Goal: Task Accomplishment & Management: Use online tool/utility

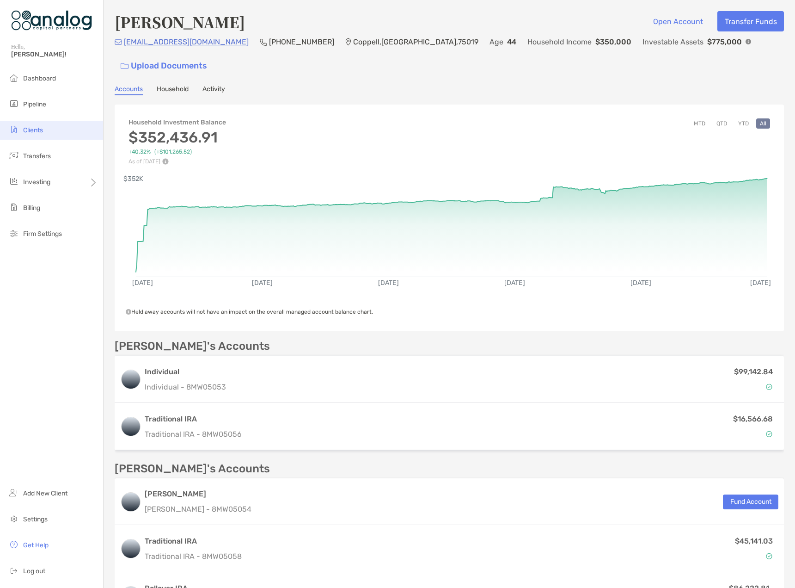
click at [35, 131] on span "Clients" at bounding box center [33, 130] width 20 height 8
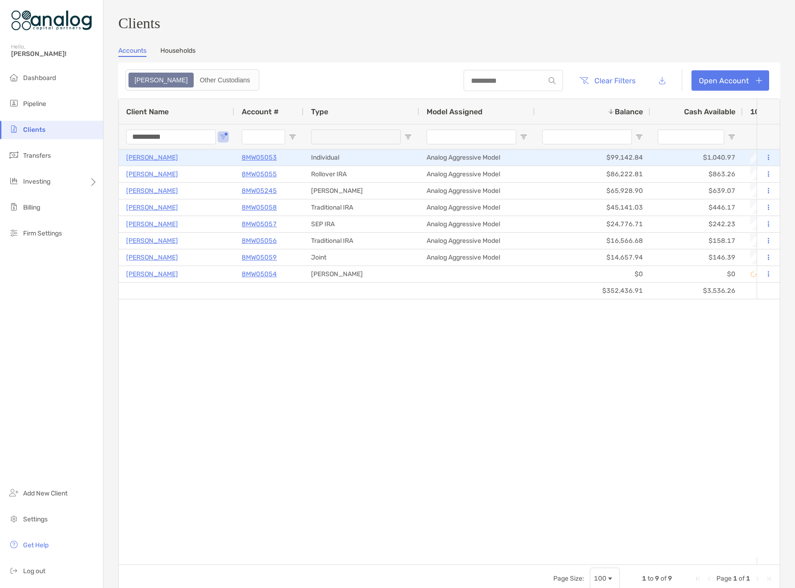
click at [151, 163] on p "[PERSON_NAME]" at bounding box center [152, 158] width 52 height 12
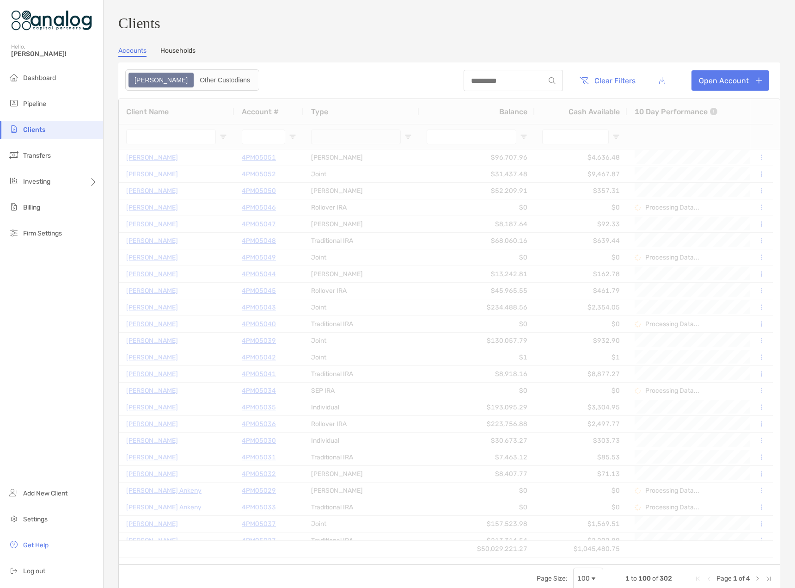
type input "**********"
type input "****"
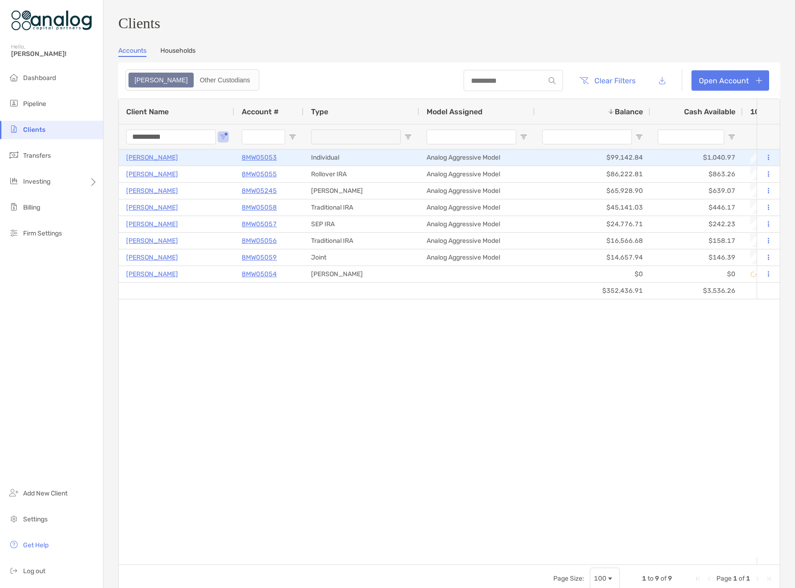
click at [764, 162] on button at bounding box center [768, 157] width 8 height 9
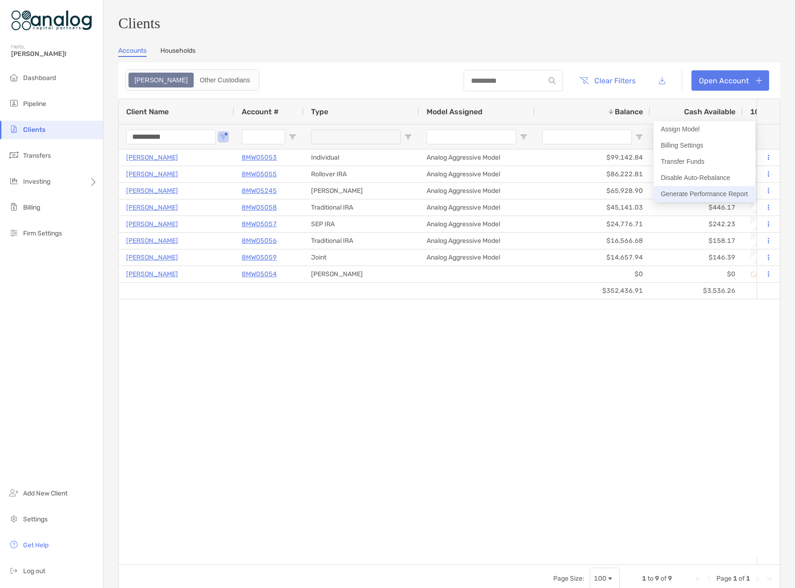
click at [709, 191] on button "Generate Performance Report" at bounding box center [705, 194] width 102 height 16
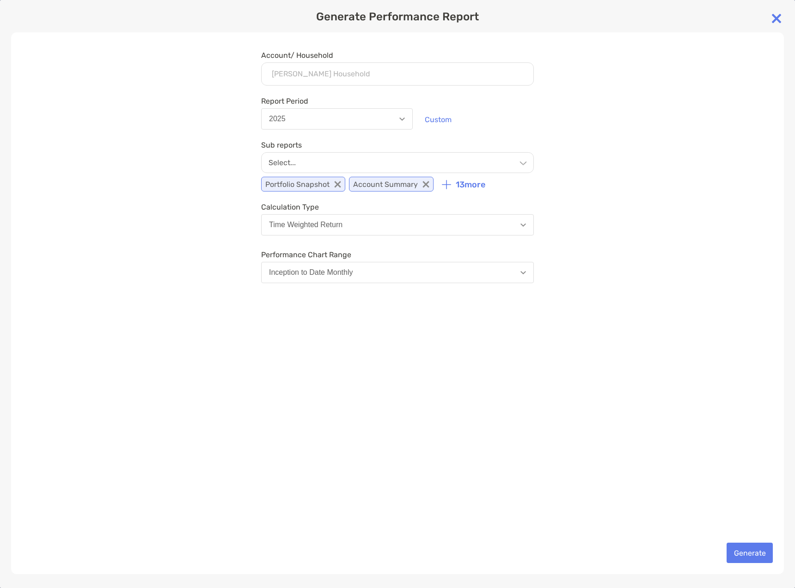
click at [327, 121] on button "2025" at bounding box center [337, 118] width 152 height 21
click at [197, 187] on div "Account/ Household [PERSON_NAME] Household Household [GEOGRAPHIC_DATA][PERSON_N…" at bounding box center [397, 302] width 773 height 541
click at [445, 118] on button "Custom" at bounding box center [437, 119] width 41 height 20
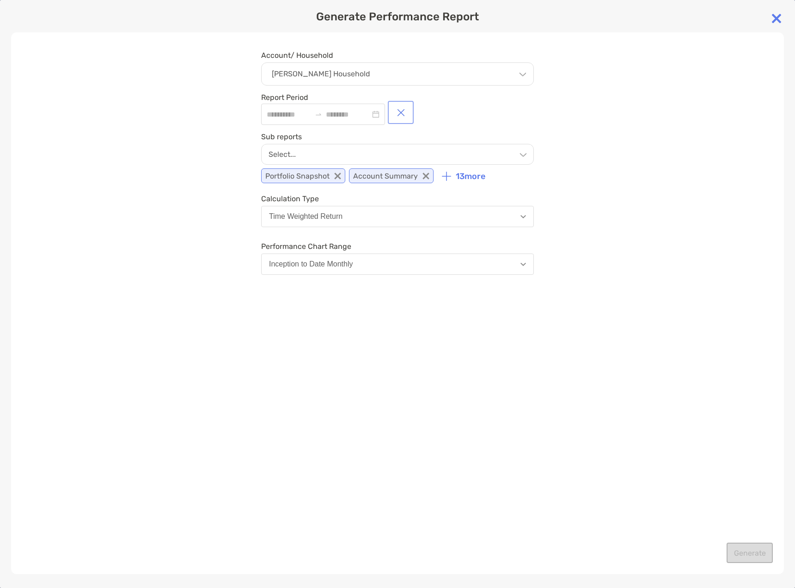
click at [412, 115] on button "button" at bounding box center [401, 112] width 22 height 19
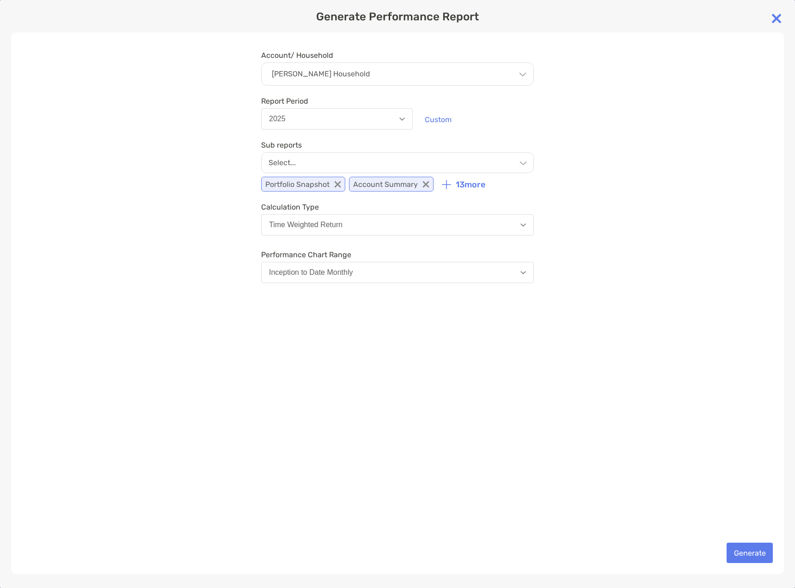
click at [310, 123] on button "2025" at bounding box center [337, 118] width 152 height 21
click at [239, 185] on div "Account/ Household [PERSON_NAME] Household Household [GEOGRAPHIC_DATA][PERSON_N…" at bounding box center [397, 302] width 773 height 541
click at [446, 115] on button "Custom" at bounding box center [437, 119] width 41 height 20
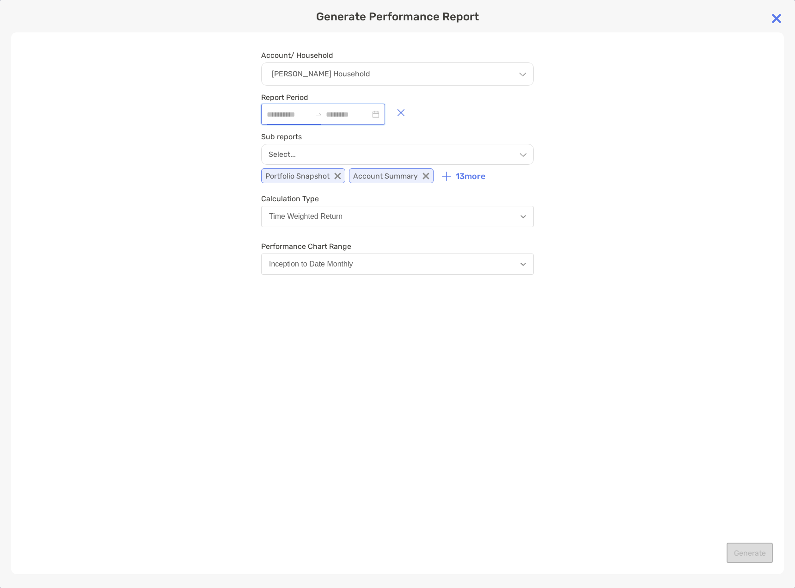
click at [294, 117] on input at bounding box center [289, 115] width 44 height 12
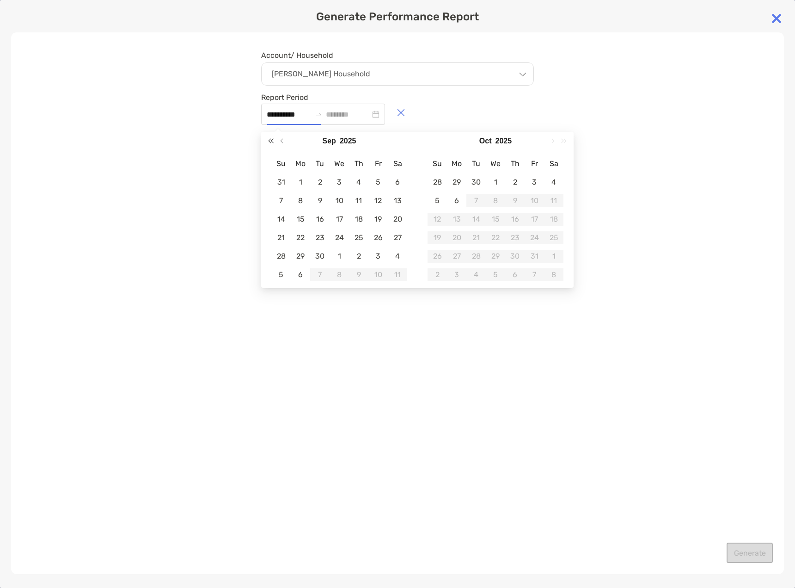
click at [273, 141] on span "Last year (Control + left)" at bounding box center [271, 141] width 5 height 5
click at [553, 140] on span "Next month (PageDown)" at bounding box center [552, 141] width 5 height 5
click at [565, 141] on span "Next year (Control + right)" at bounding box center [564, 141] width 5 height 5
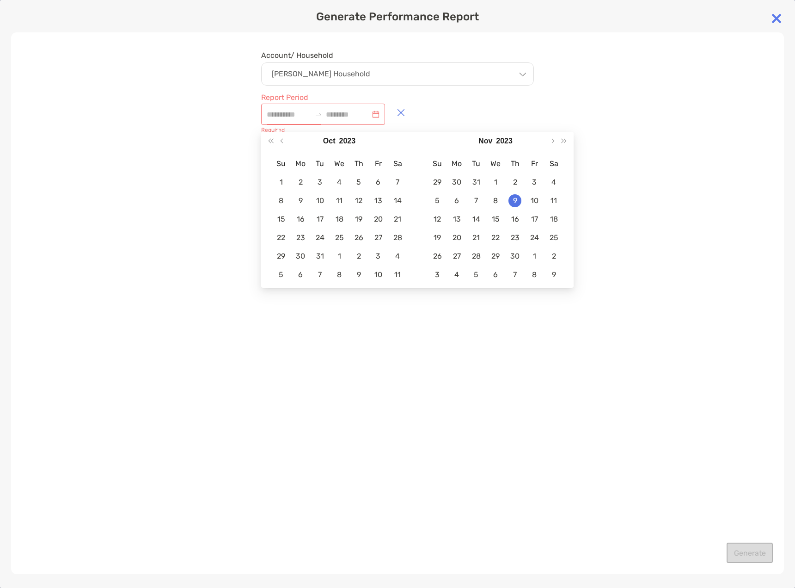
type input "**********"
click at [478, 241] on div "21" at bounding box center [476, 237] width 13 height 13
type input "**********"
click at [564, 137] on button "Next year (Control + right)" at bounding box center [564, 141] width 12 height 18
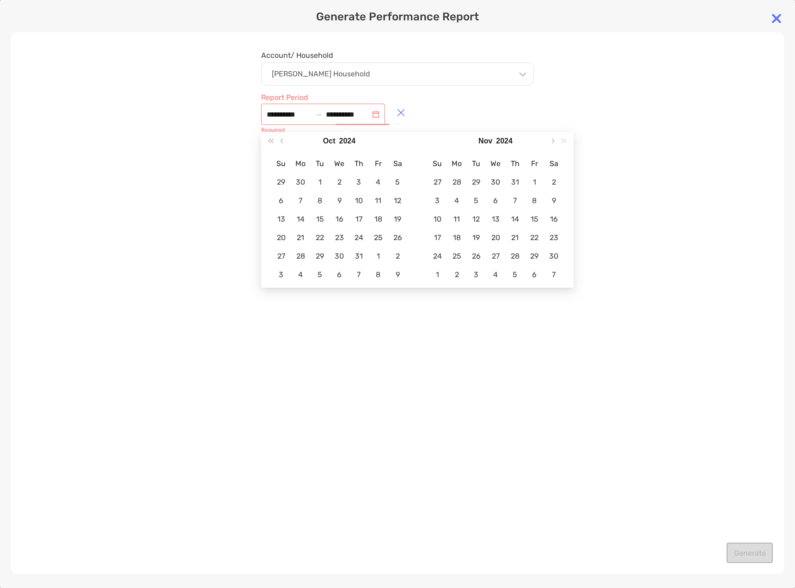
click at [564, 137] on div "[DATE]" at bounding box center [495, 141] width 156 height 19
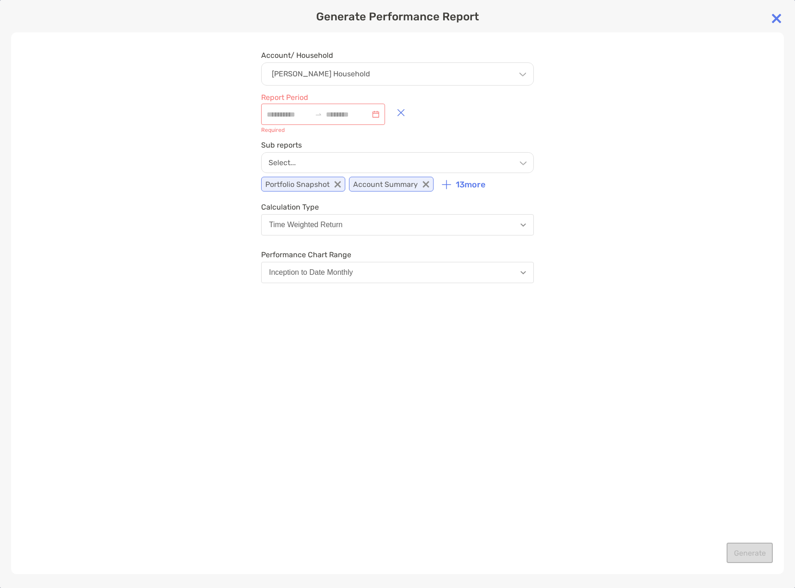
click at [215, 178] on div "Account/ Household [PERSON_NAME] Household Household [GEOGRAPHIC_DATA][PERSON_N…" at bounding box center [397, 302] width 773 height 541
click at [412, 114] on button "button" at bounding box center [401, 112] width 22 height 19
click at [368, 159] on div "Select..." at bounding box center [397, 162] width 273 height 21
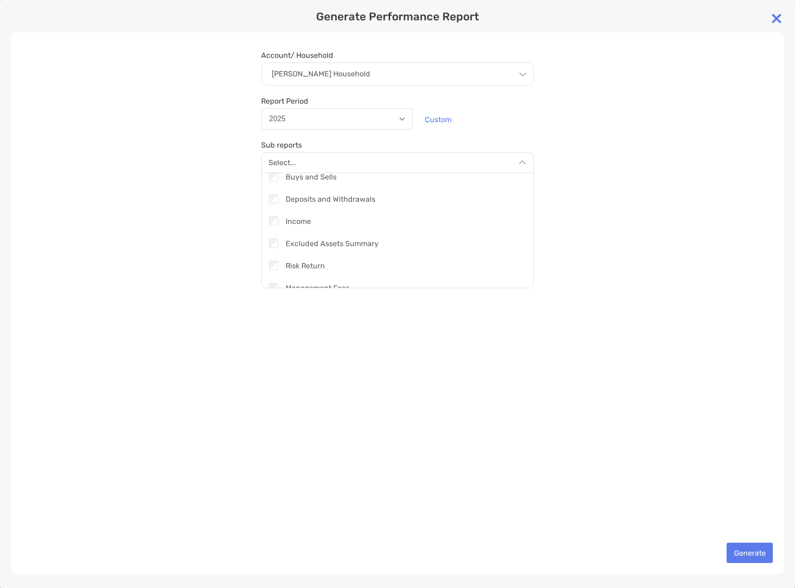
scroll to position [240, 0]
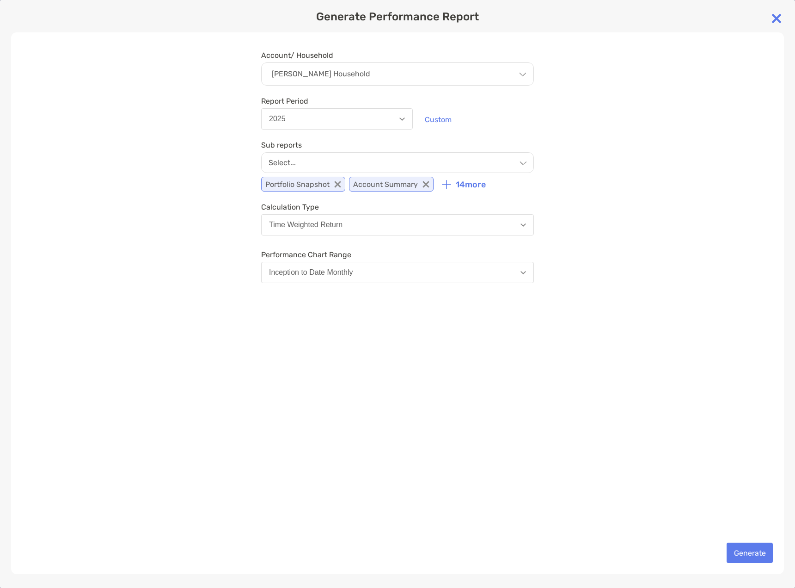
click at [454, 326] on div "Account/ Household [PERSON_NAME] Household Household [GEOGRAPHIC_DATA][PERSON_N…" at bounding box center [397, 302] width 773 height 541
click at [335, 163] on div "Select..." at bounding box center [397, 162] width 273 height 21
click at [442, 330] on div "Account/ Household [PERSON_NAME] Household Household [GEOGRAPHIC_DATA][PERSON_N…" at bounding box center [397, 302] width 773 height 541
click at [355, 123] on button "2025" at bounding box center [337, 118] width 152 height 21
click at [571, 129] on div "Account/ Household [PERSON_NAME] Household Household [GEOGRAPHIC_DATA][PERSON_N…" at bounding box center [397, 302] width 773 height 541
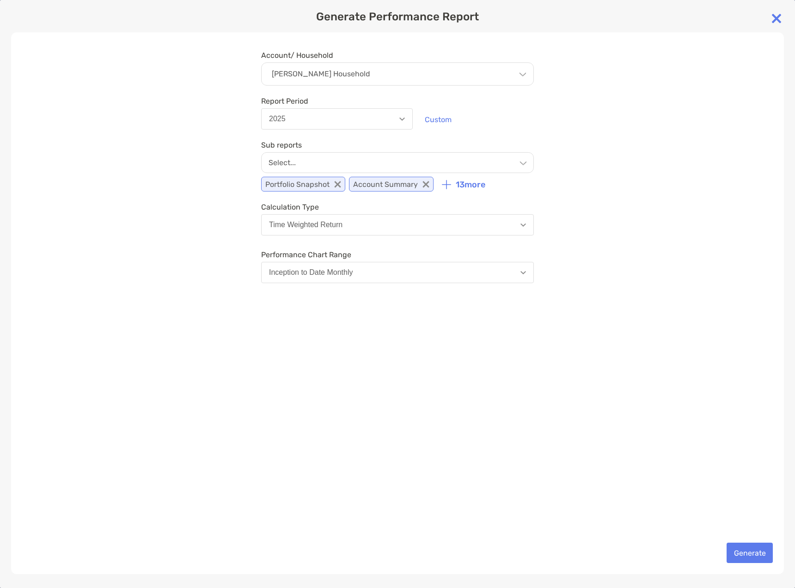
click at [310, 160] on div "Select..." at bounding box center [397, 162] width 273 height 21
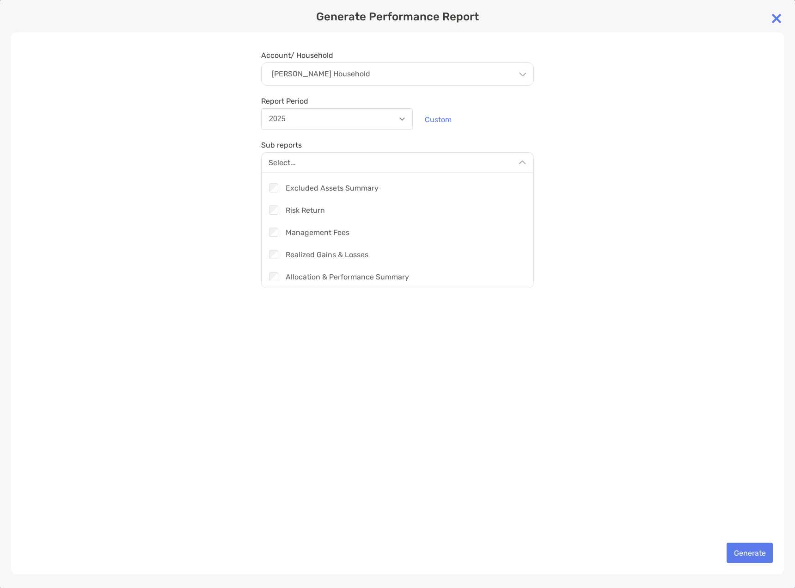
click at [584, 184] on div "Account/ Household [PERSON_NAME] Household Household [GEOGRAPHIC_DATA][PERSON_N…" at bounding box center [397, 302] width 773 height 541
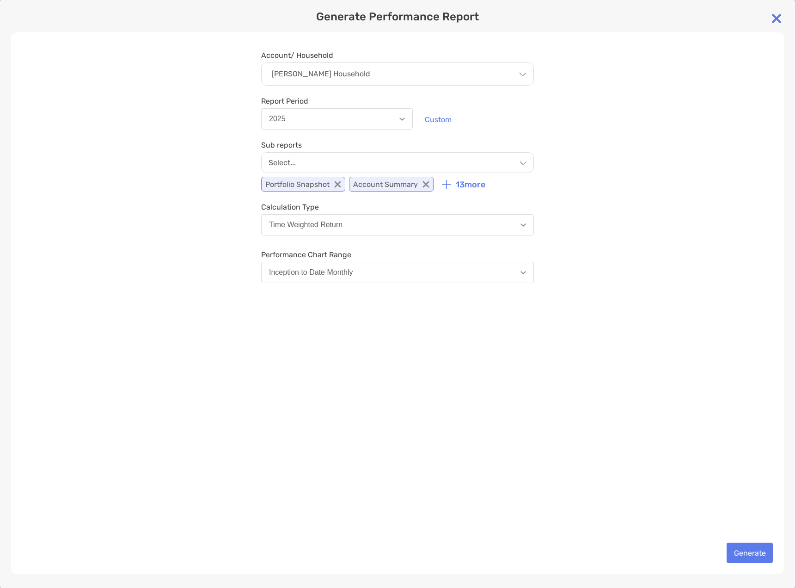
click at [326, 119] on button "2025" at bounding box center [337, 118] width 152 height 21
click at [294, 185] on button "2023" at bounding box center [337, 190] width 151 height 24
click at [744, 550] on button "Generate" at bounding box center [750, 552] width 46 height 20
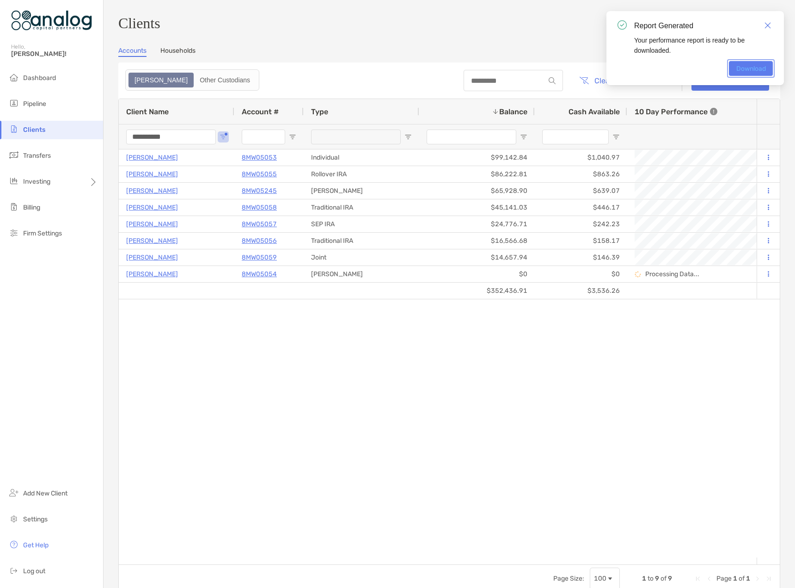
click at [755, 69] on link "Download" at bounding box center [751, 68] width 44 height 15
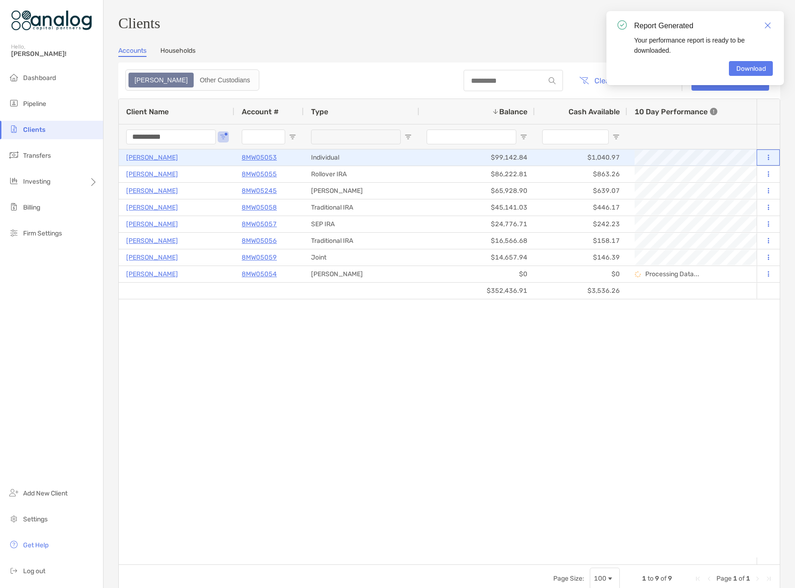
click at [768, 160] on icon at bounding box center [768, 157] width 1 height 6
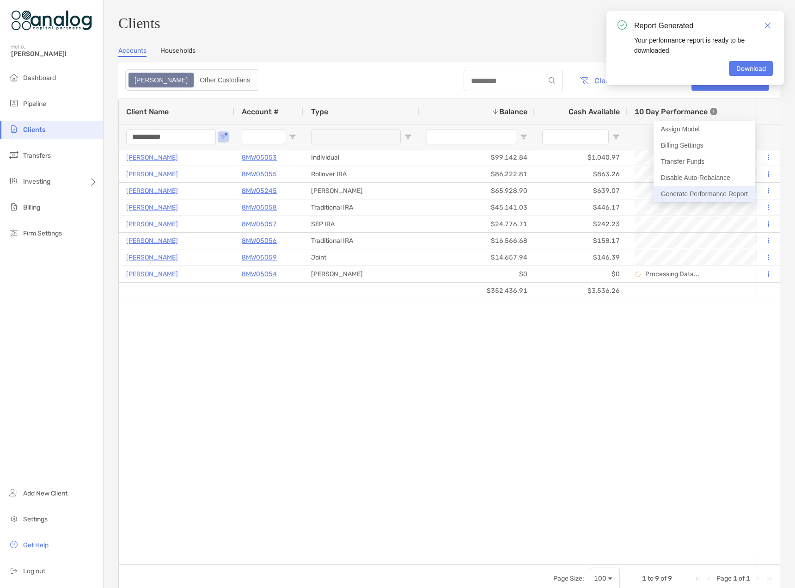
click at [704, 192] on button "Generate Performance Report" at bounding box center [705, 194] width 102 height 16
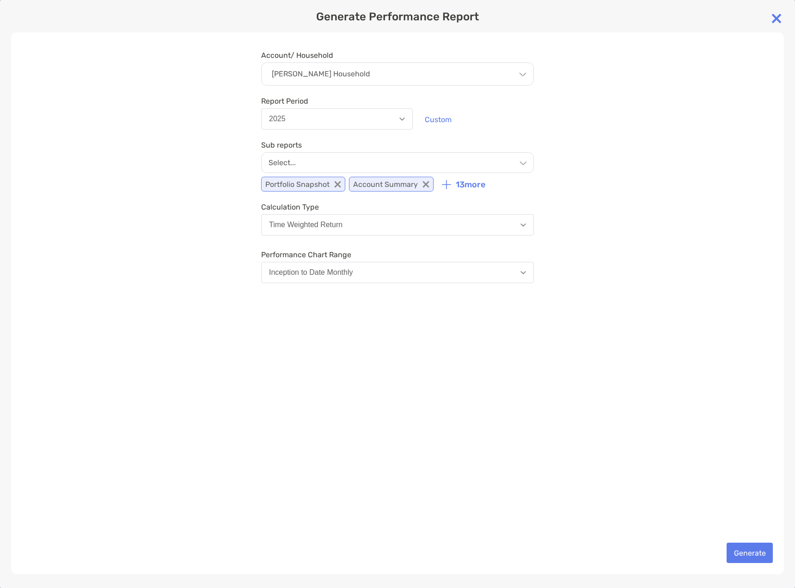
click at [292, 122] on button "2025" at bounding box center [337, 118] width 152 height 21
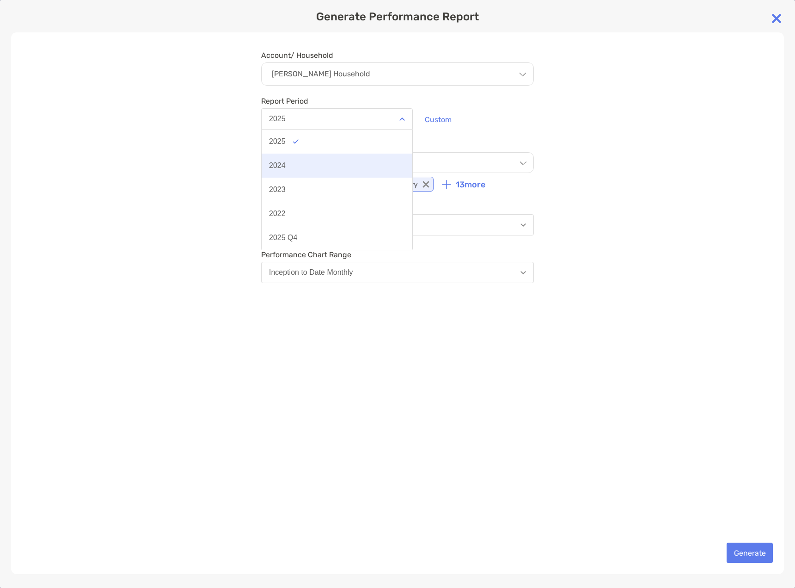
click at [289, 159] on button "2024" at bounding box center [337, 165] width 151 height 24
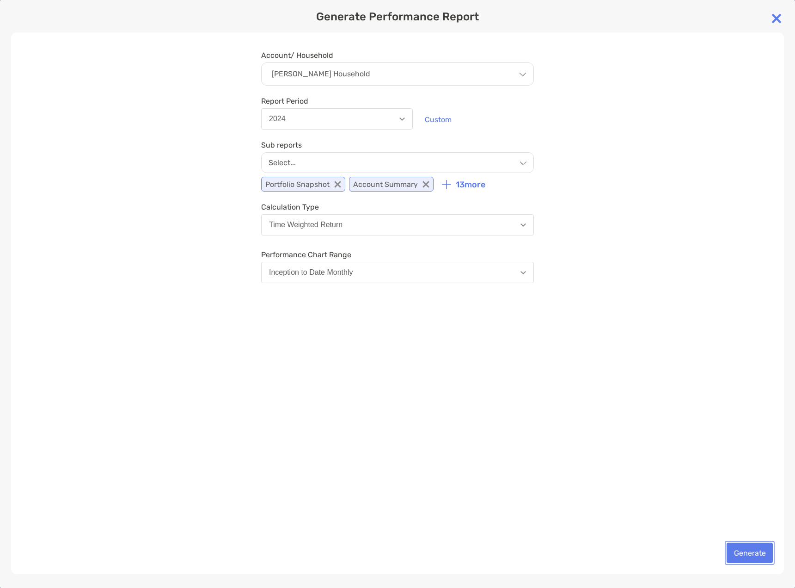
click at [752, 550] on button "Generate" at bounding box center [750, 552] width 46 height 20
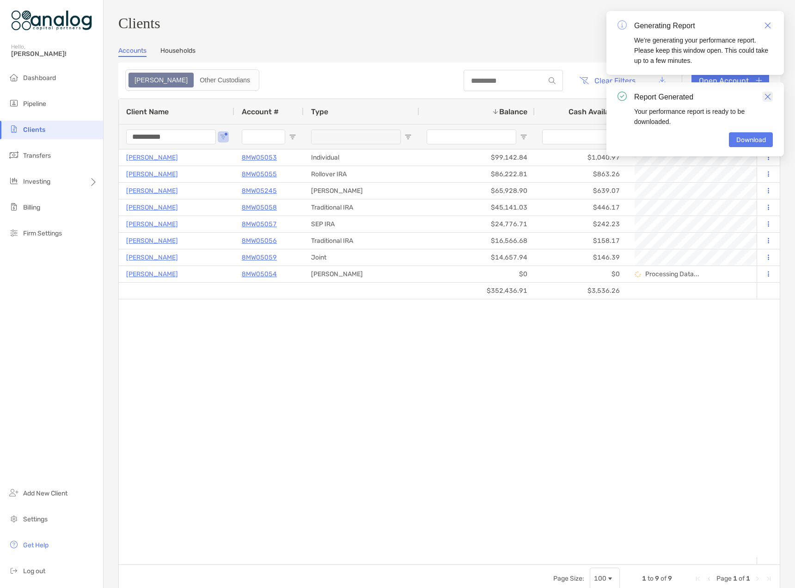
click at [763, 97] on link "Close" at bounding box center [768, 97] width 10 height 10
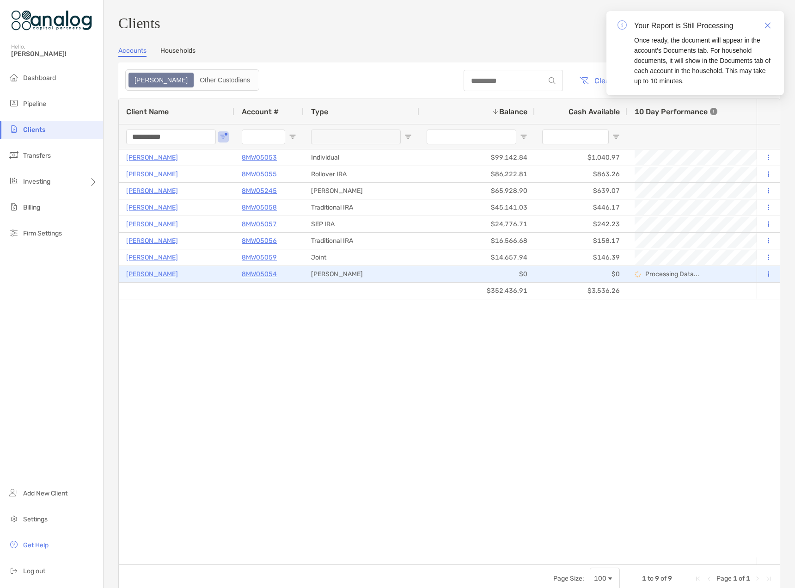
click at [765, 279] on button at bounding box center [768, 274] width 8 height 9
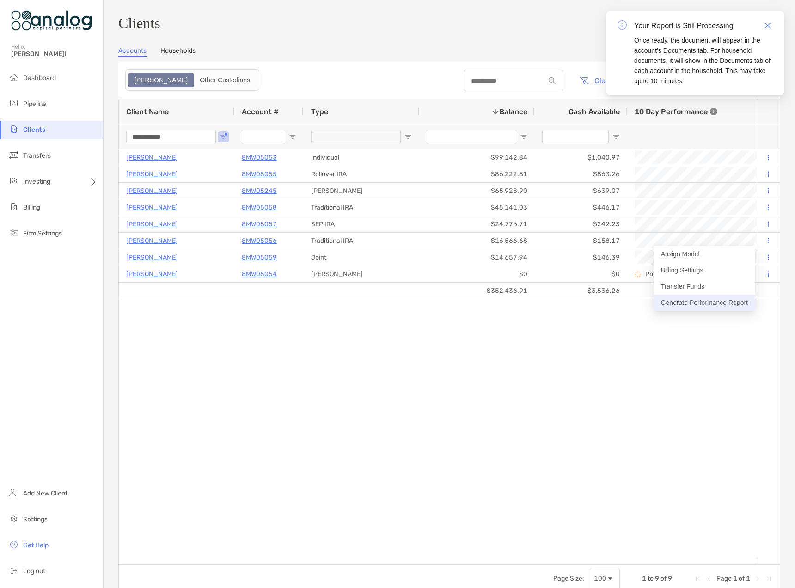
click at [711, 301] on button "Generate Performance Report" at bounding box center [705, 302] width 102 height 16
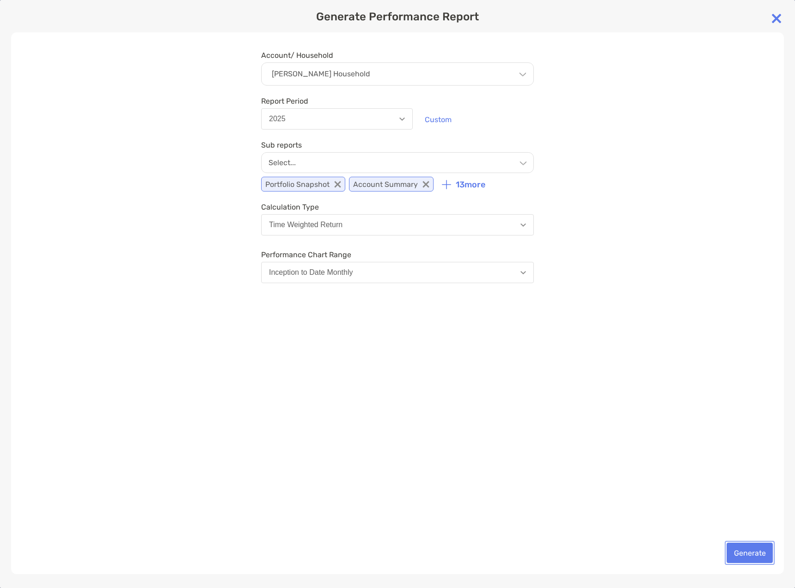
click at [748, 552] on button "Generate" at bounding box center [750, 552] width 46 height 20
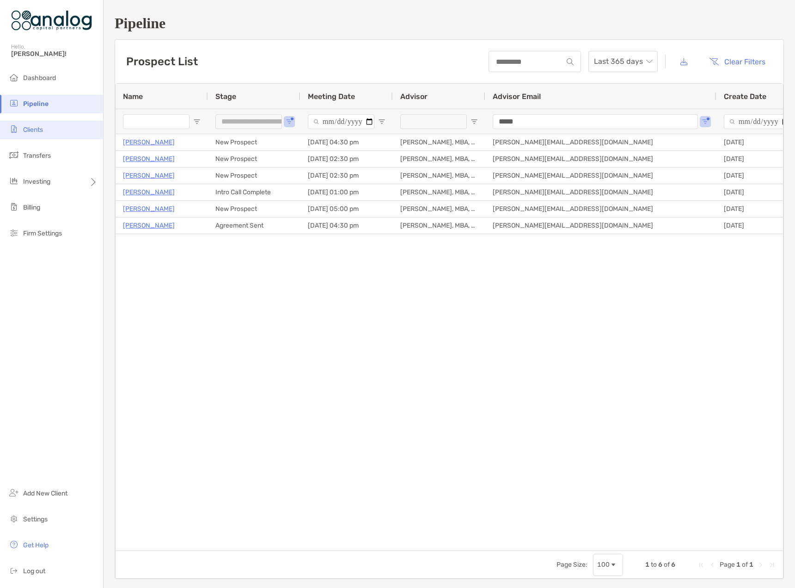
click at [46, 133] on li "Clients" at bounding box center [51, 130] width 103 height 18
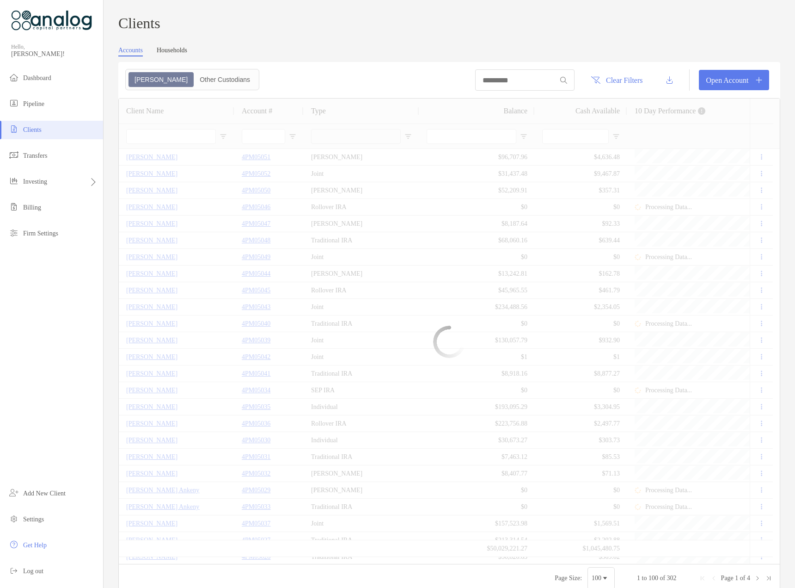
type input "**********"
type input "****"
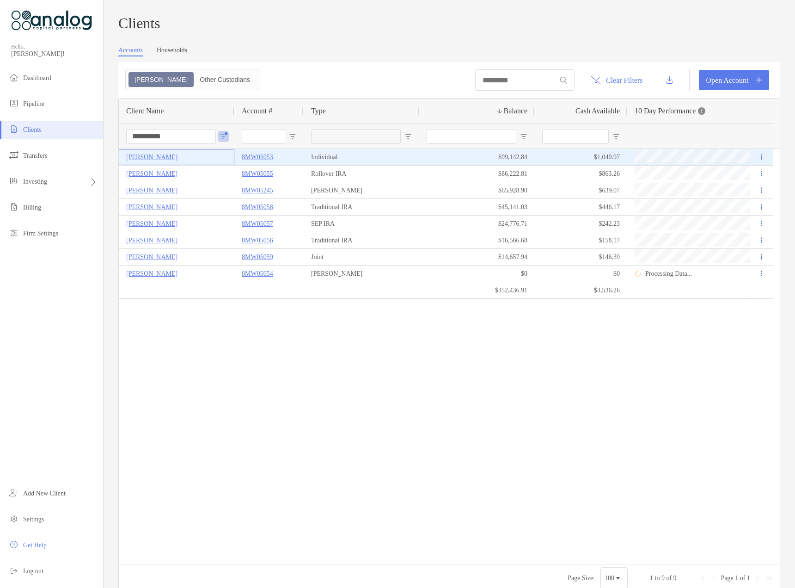
click at [162, 163] on p "Yagnesh Jarmarwala" at bounding box center [151, 157] width 51 height 12
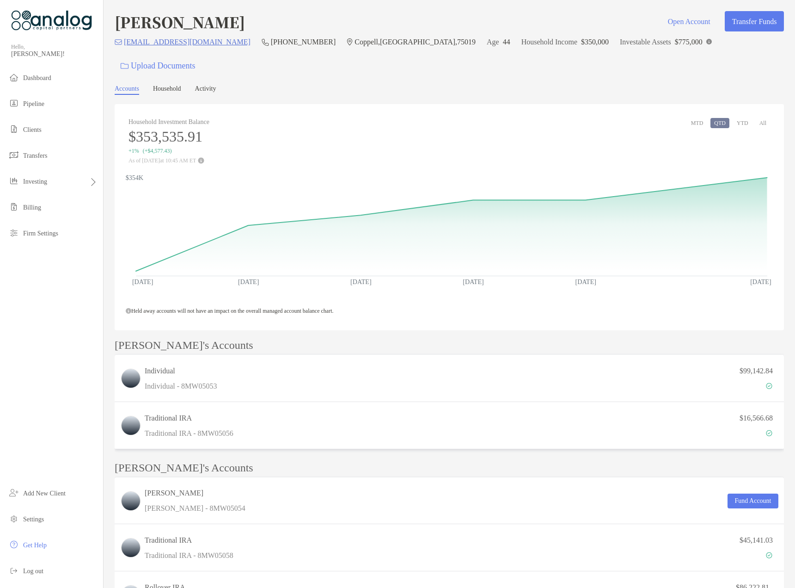
click at [757, 118] on button "All" at bounding box center [763, 123] width 14 height 10
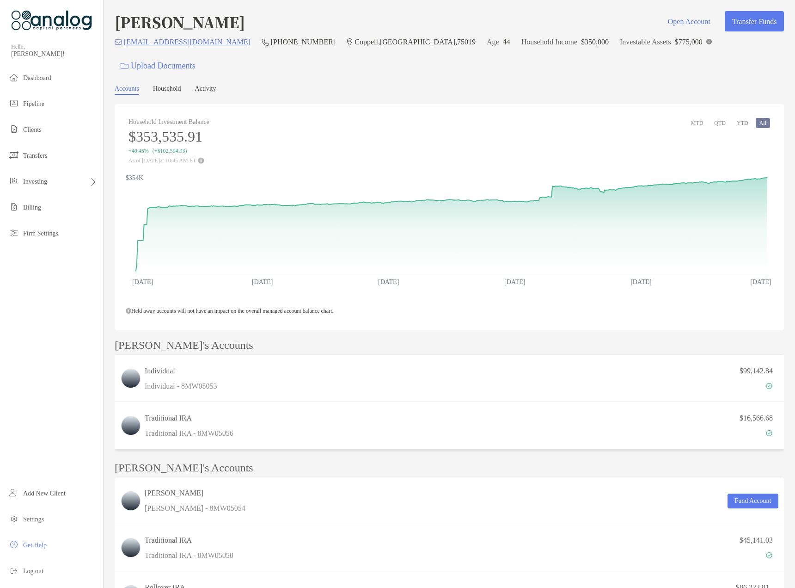
click at [178, 85] on link "Household" at bounding box center [167, 90] width 28 height 10
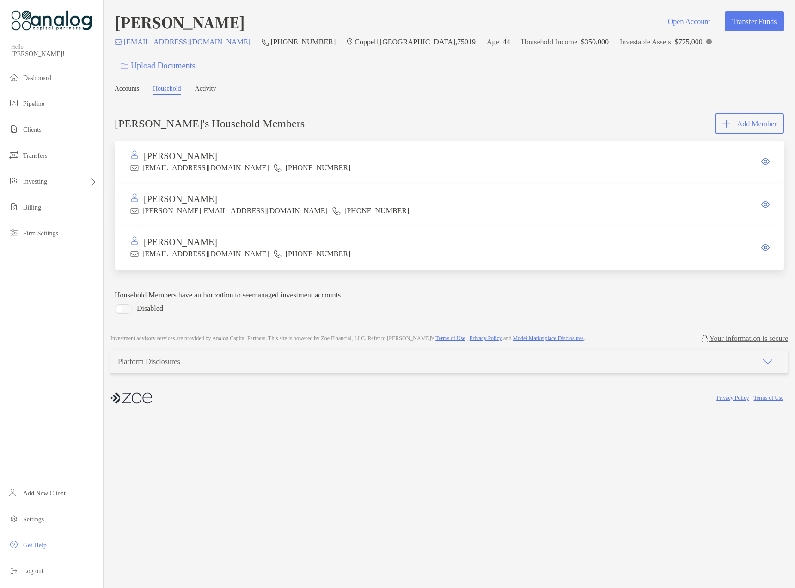
click at [134, 85] on link "Accounts" at bounding box center [127, 90] width 25 height 10
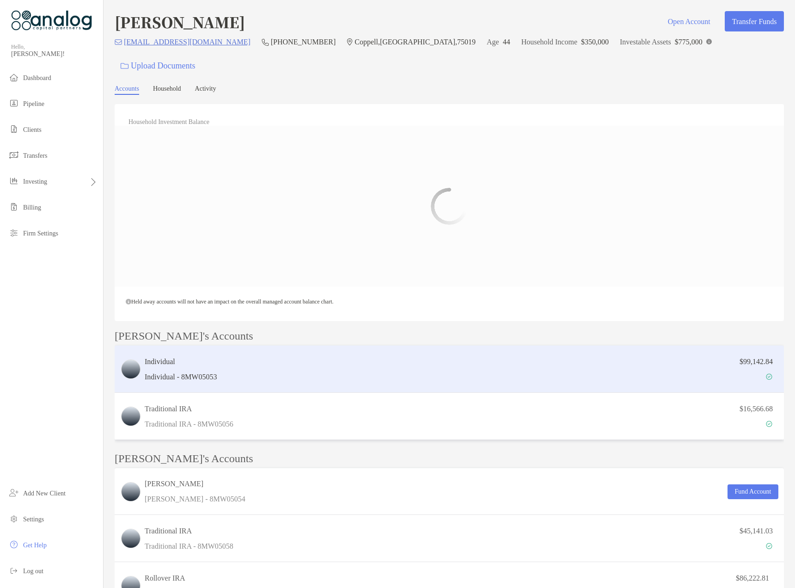
click at [271, 356] on div "$99,142.84" at bounding box center [500, 369] width 558 height 27
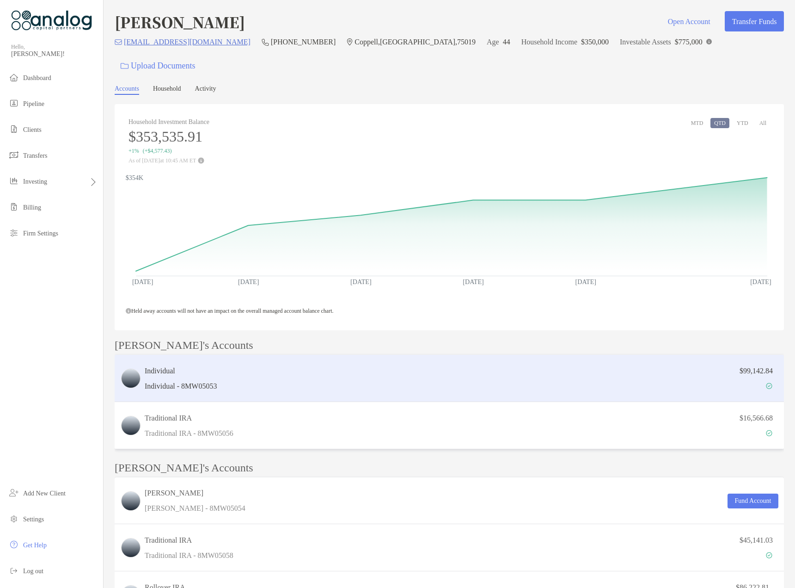
click at [286, 365] on div "$99,142.84" at bounding box center [500, 378] width 558 height 27
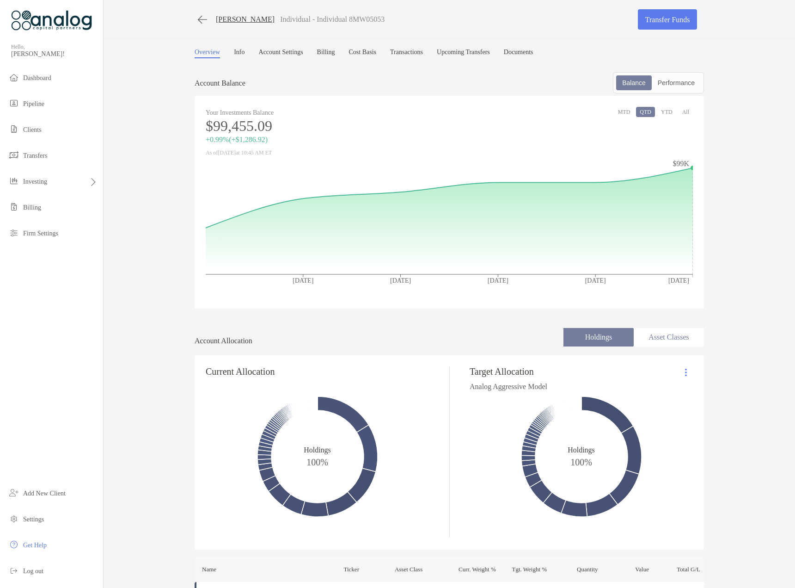
click at [533, 54] on link "Documents" at bounding box center [519, 54] width 30 height 10
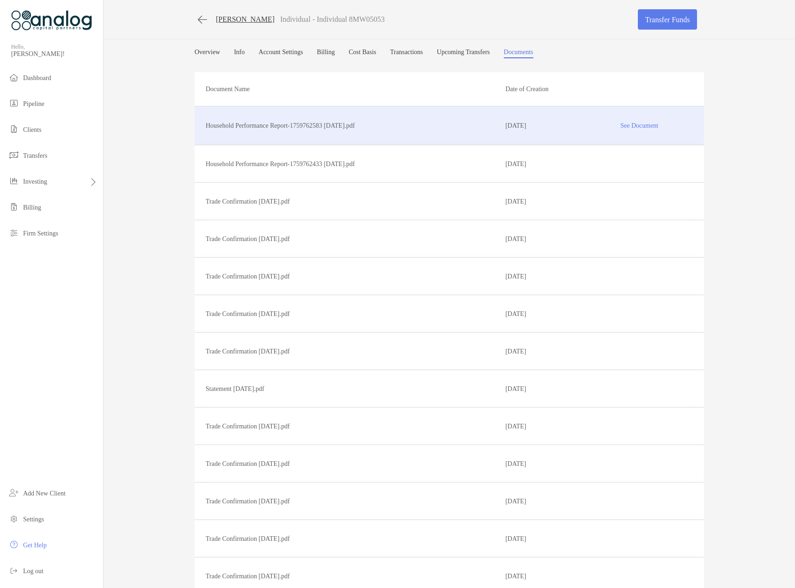
click at [625, 126] on p "See Document" at bounding box center [639, 125] width 107 height 16
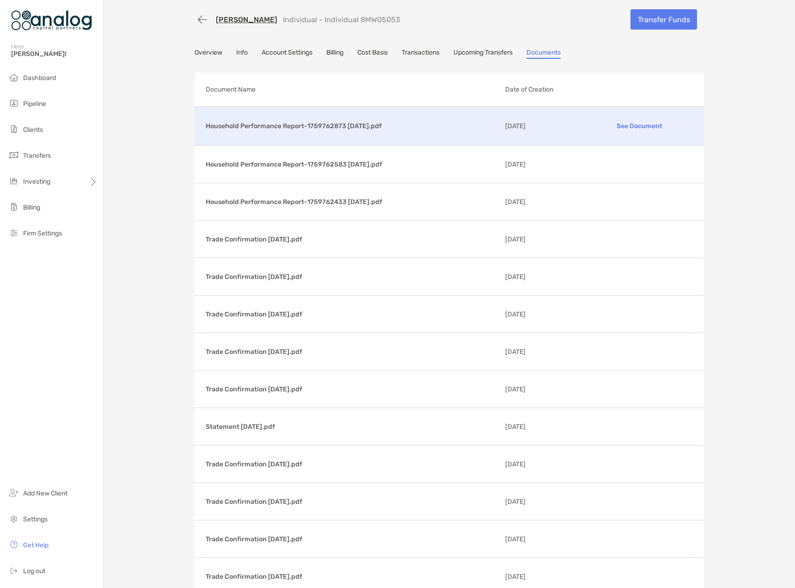
click at [632, 123] on p "See Document" at bounding box center [639, 126] width 107 height 16
